Goal: Navigation & Orientation: Find specific page/section

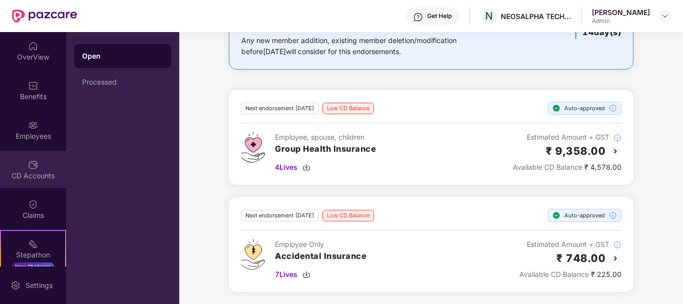
click at [39, 160] on div "CD Accounts" at bounding box center [33, 170] width 66 height 38
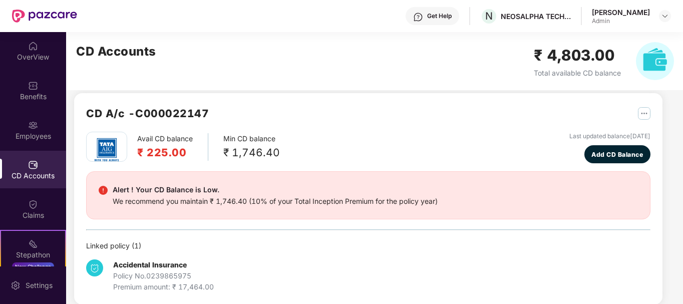
scroll to position [232, 0]
click at [597, 151] on span "Add CD Balance" at bounding box center [617, 155] width 52 height 10
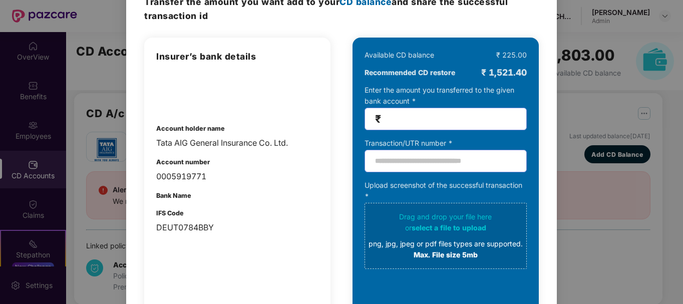
scroll to position [0, 0]
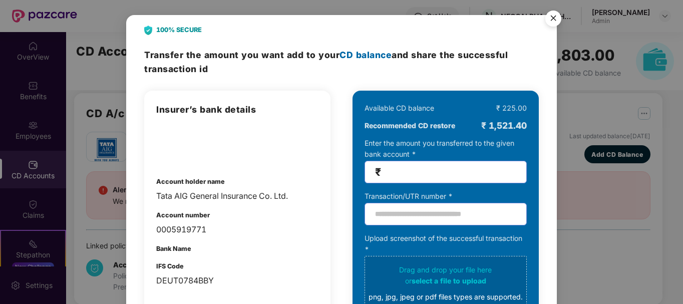
click at [552, 19] on img "Close" at bounding box center [553, 20] width 28 height 28
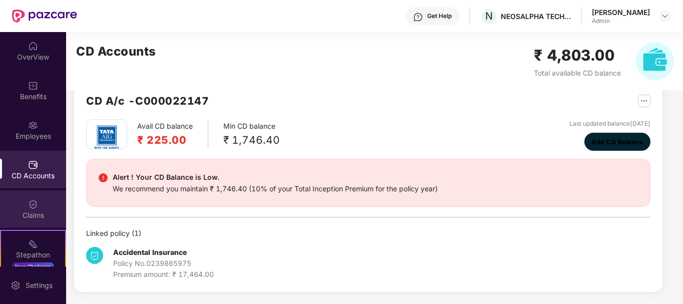
scroll to position [82, 0]
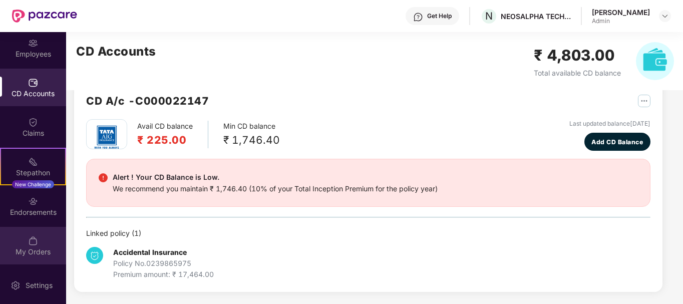
click at [36, 253] on div "My Orders" at bounding box center [33, 252] width 66 height 10
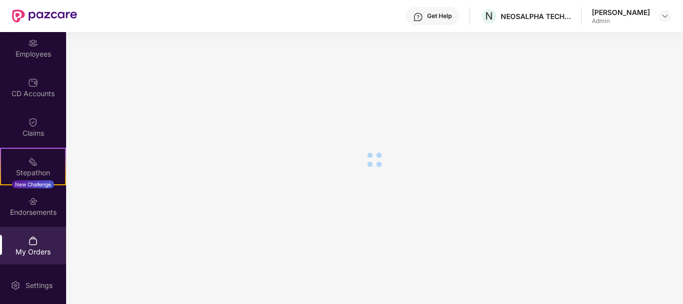
scroll to position [127, 0]
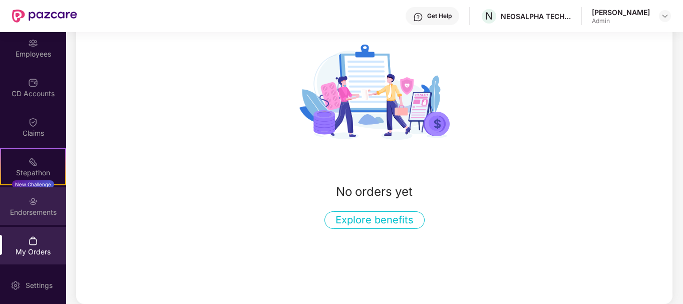
click at [37, 216] on div "Endorsements" at bounding box center [33, 212] width 66 height 10
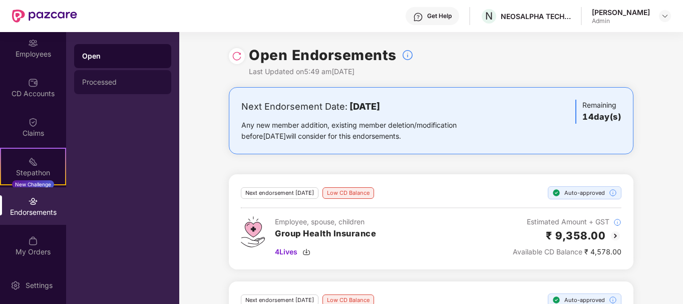
click at [107, 82] on div "Processed" at bounding box center [122, 82] width 81 height 8
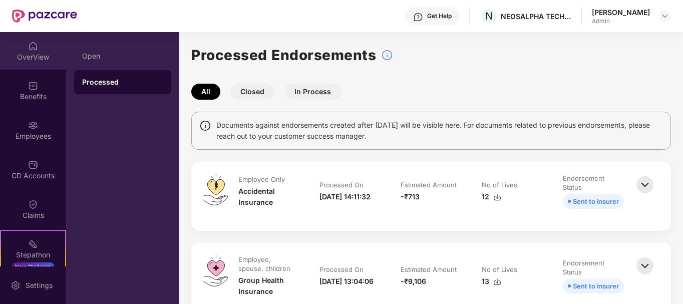
click at [30, 51] on div "OverView" at bounding box center [33, 51] width 66 height 38
